Goal: Navigation & Orientation: Find specific page/section

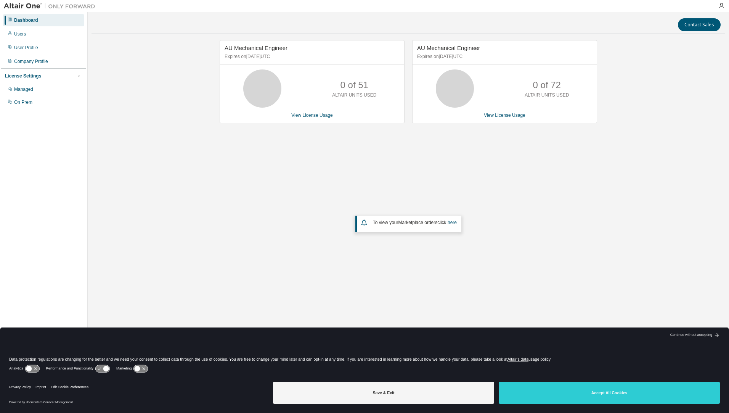
click at [258, 178] on div "AU Mechanical Engineer Expires on [DATE] UTC 0 of 51 ALTAIR UNITS USED View Lic…" at bounding box center [409, 174] width 634 height 268
